Goal: Check status

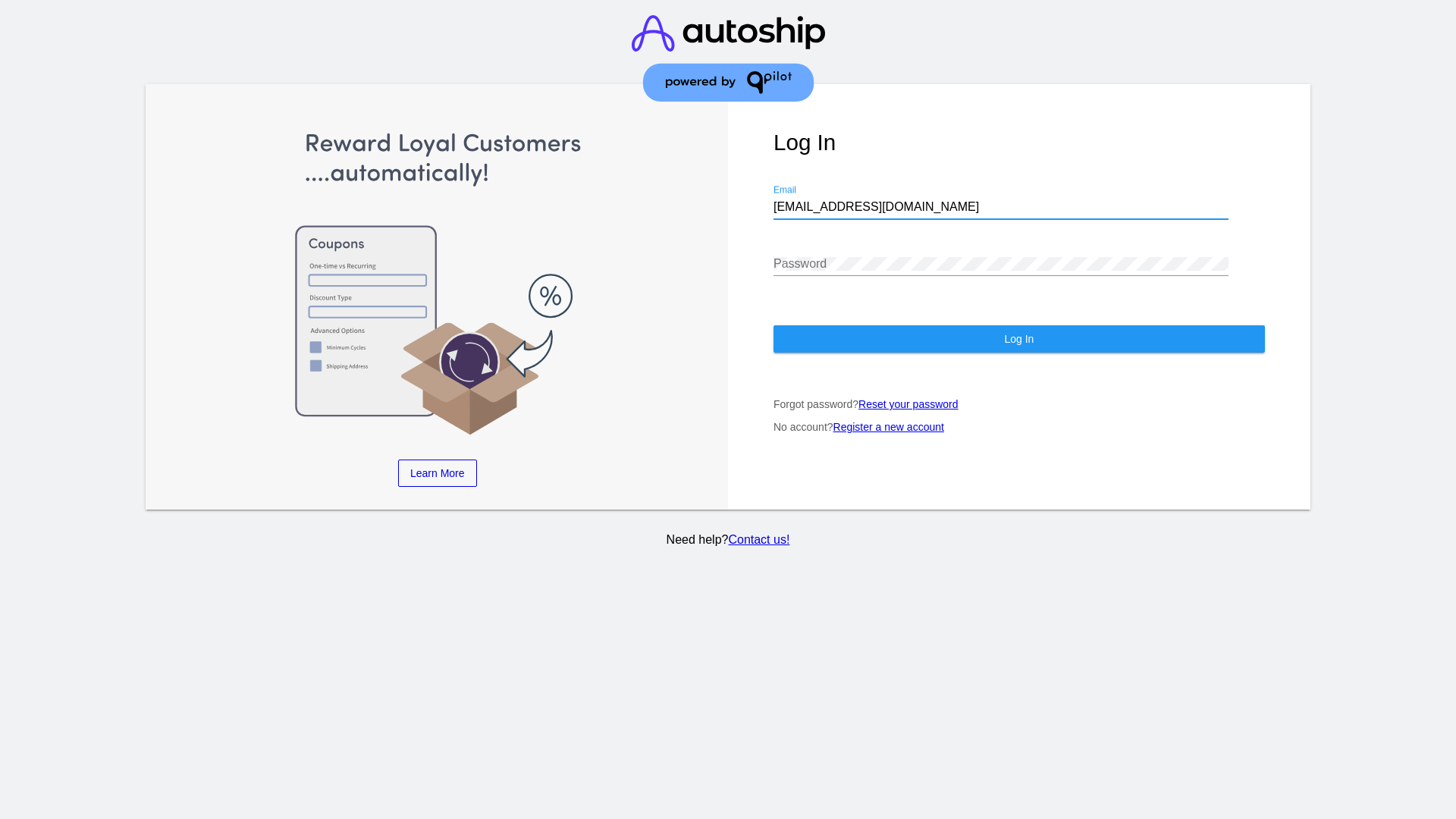
type input "jr@patternsinthecloud.com"
click at [1018, 339] on span "Log In" at bounding box center [1018, 338] width 30 height 12
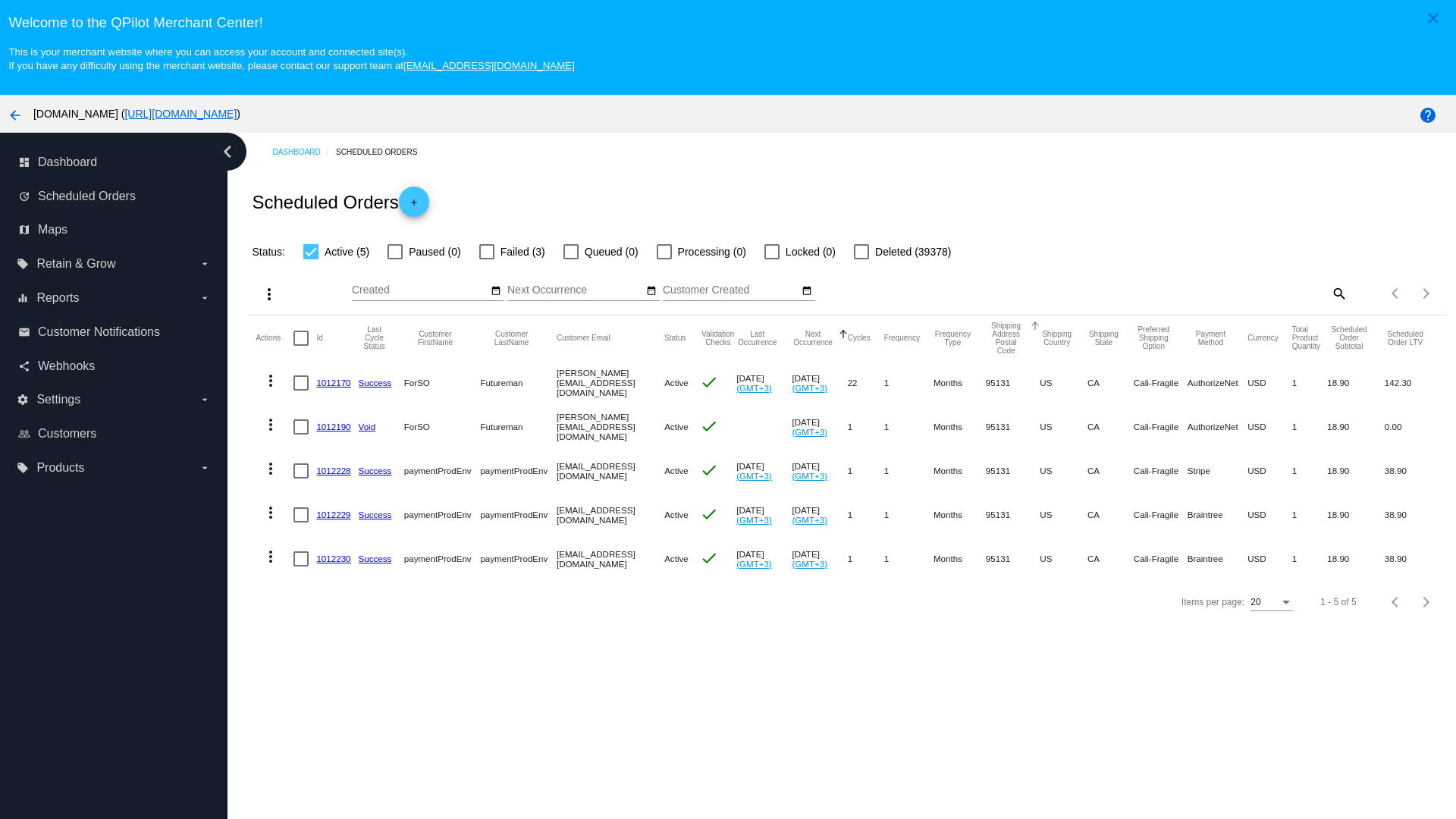
click at [512, 252] on span "Failed (3)" at bounding box center [523, 252] width 45 height 18
click at [487, 260] on input "Failed (3)" at bounding box center [486, 260] width 1 height 1
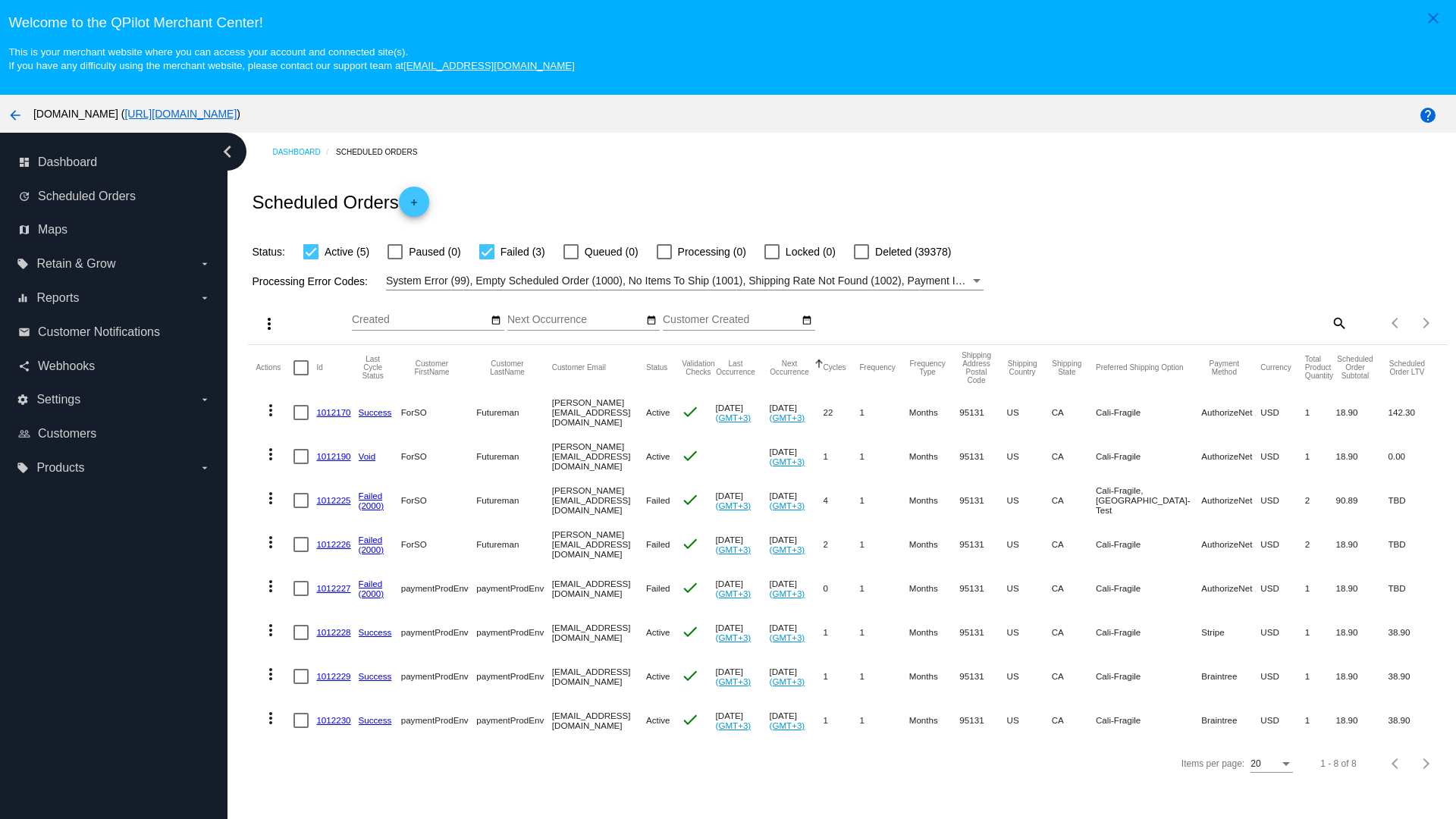
click at [512, 252] on span "Failed (3)" at bounding box center [523, 252] width 45 height 18
click at [487, 260] on input "Failed (3)" at bounding box center [486, 260] width 1 height 1
checkbox input "false"
